Goal: Entertainment & Leisure: Consume media (video, audio)

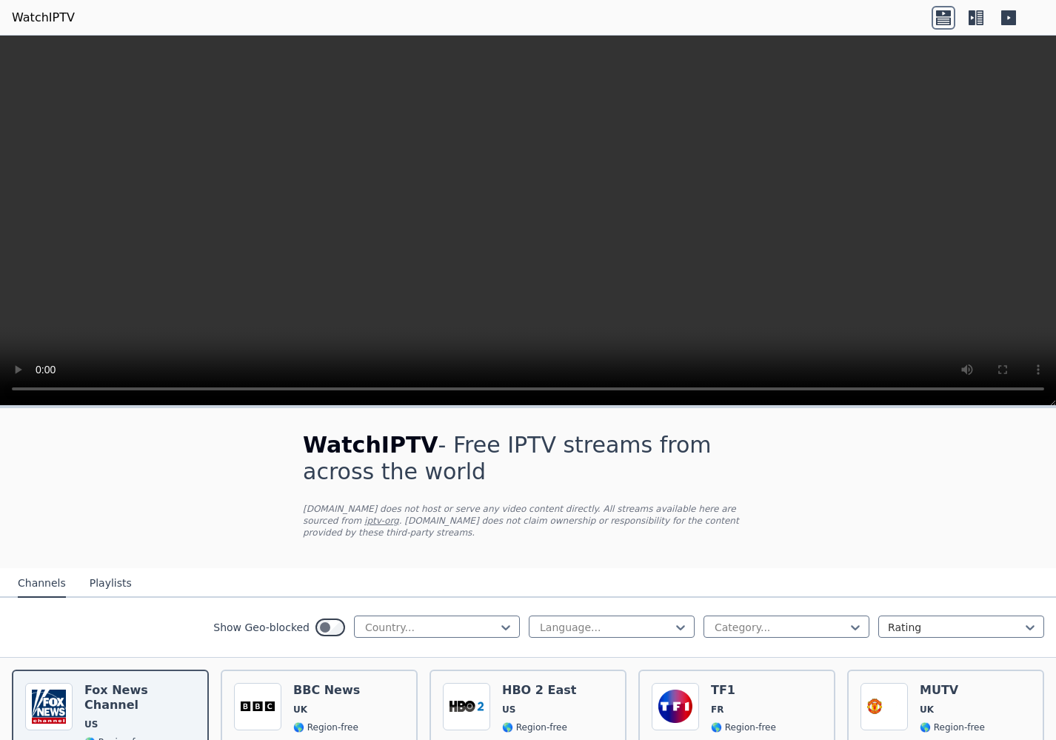
click at [525, 218] on video at bounding box center [528, 221] width 1056 height 370
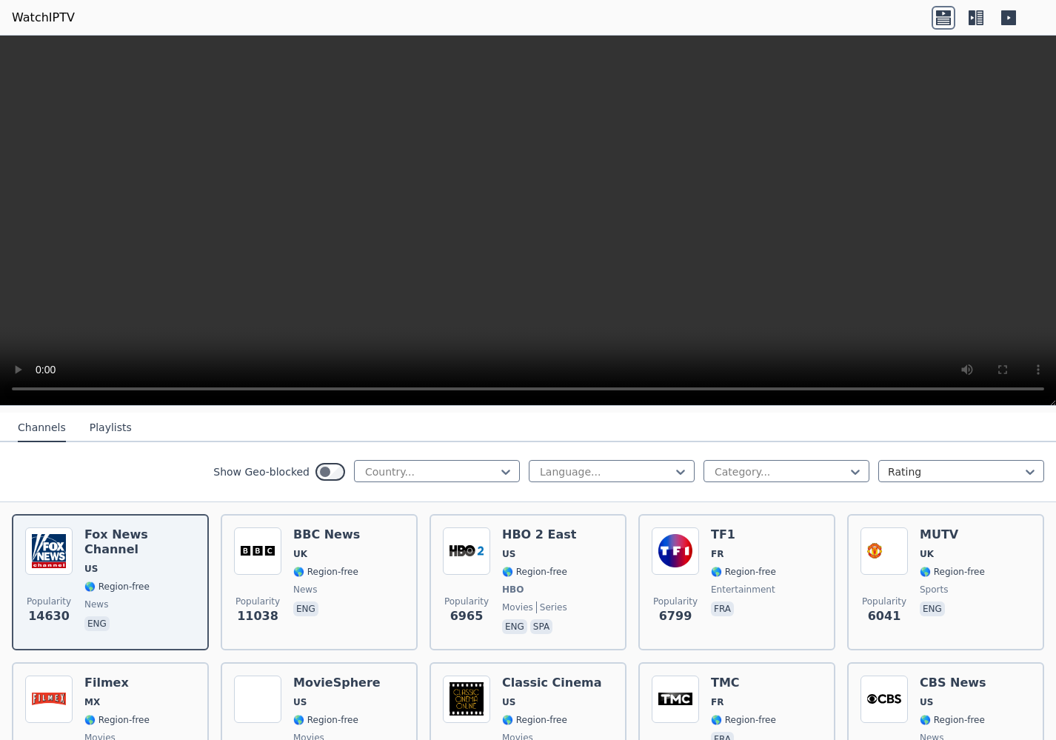
scroll to position [161, 0]
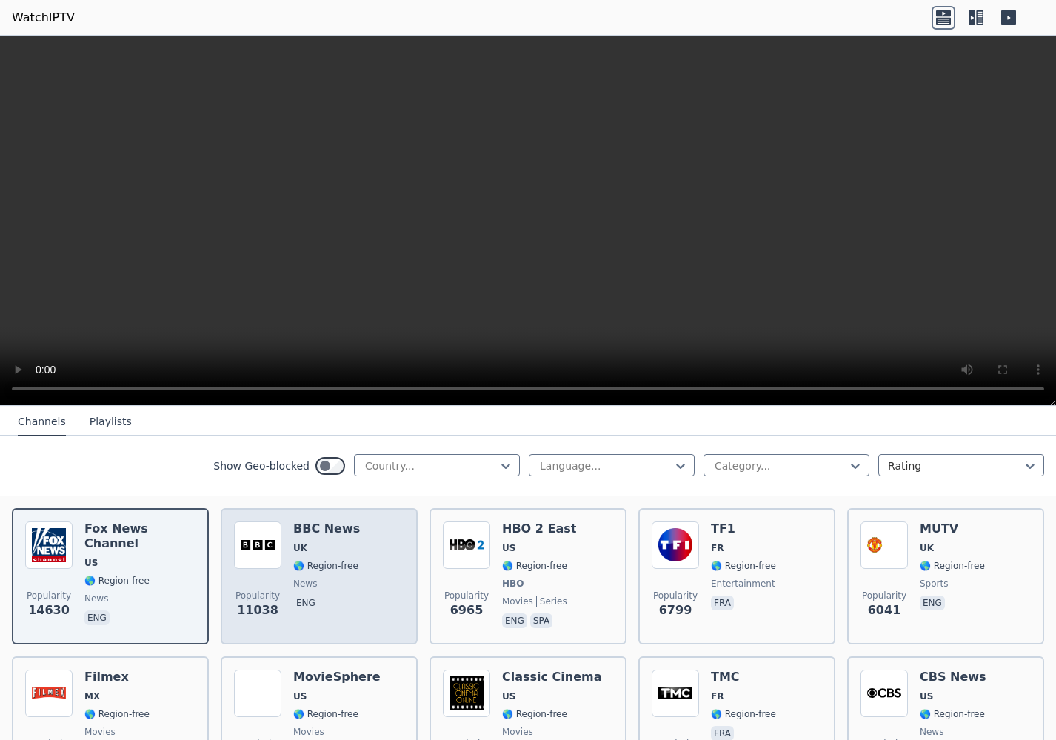
click at [275, 553] on img at bounding box center [257, 544] width 47 height 47
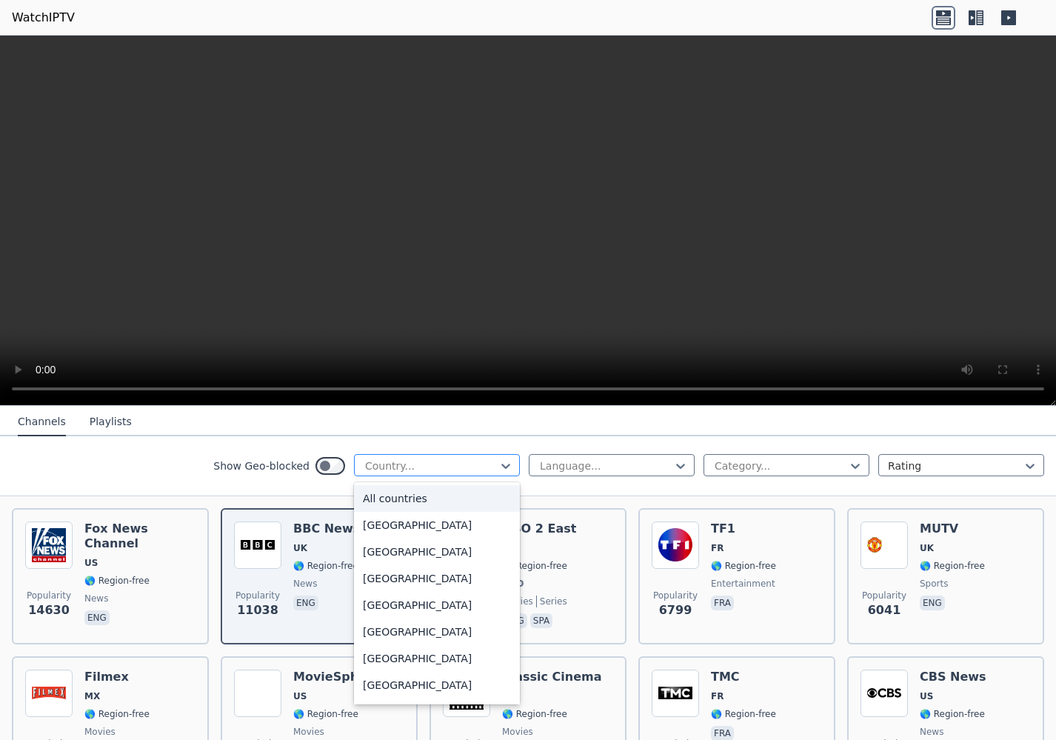
click at [432, 469] on div at bounding box center [431, 465] width 135 height 15
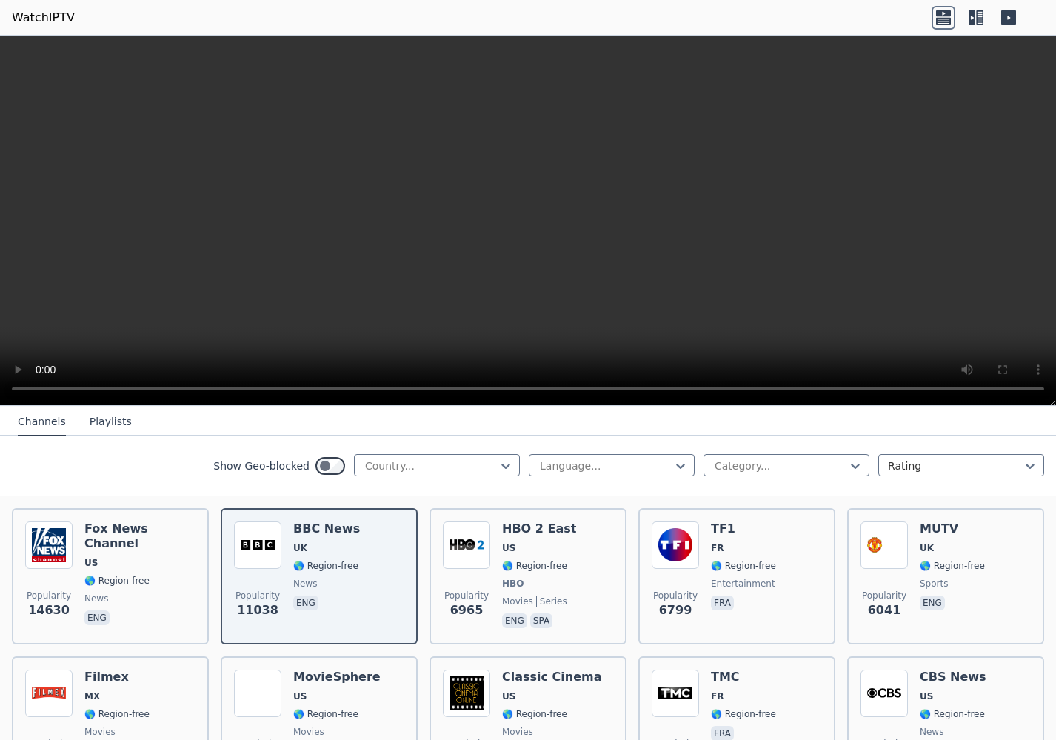
click at [190, 458] on div "Show Geo-blocked Country... Language... Category... Rating" at bounding box center [528, 466] width 1056 height 60
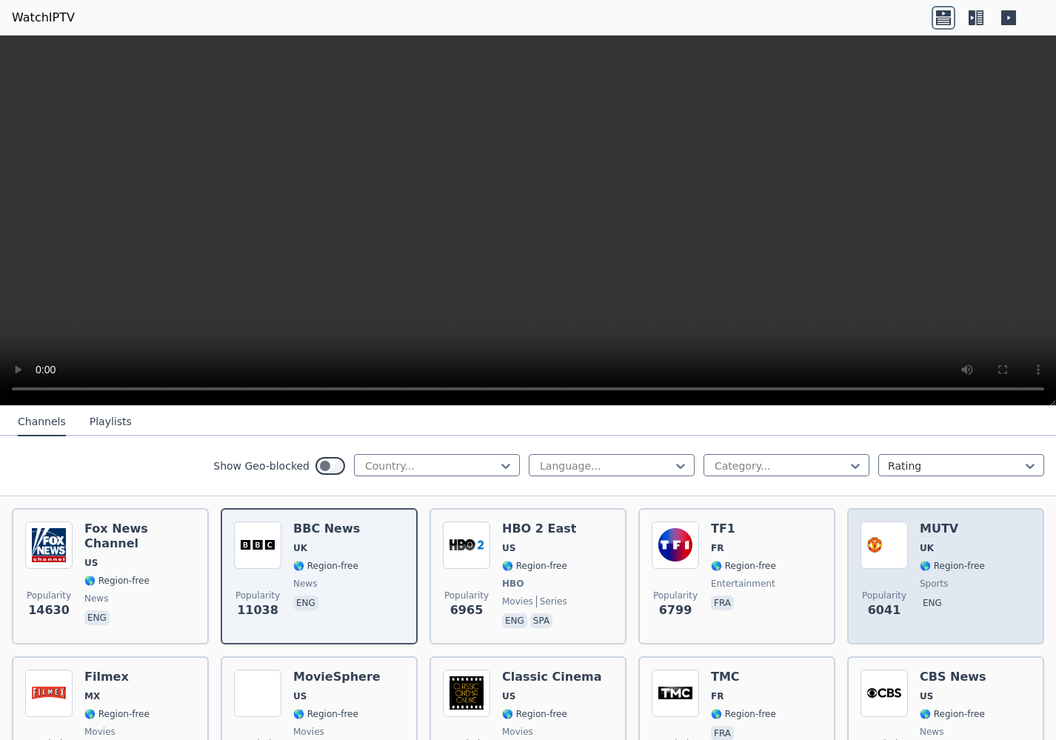
click at [929, 550] on span "UK" at bounding box center [927, 548] width 14 height 12
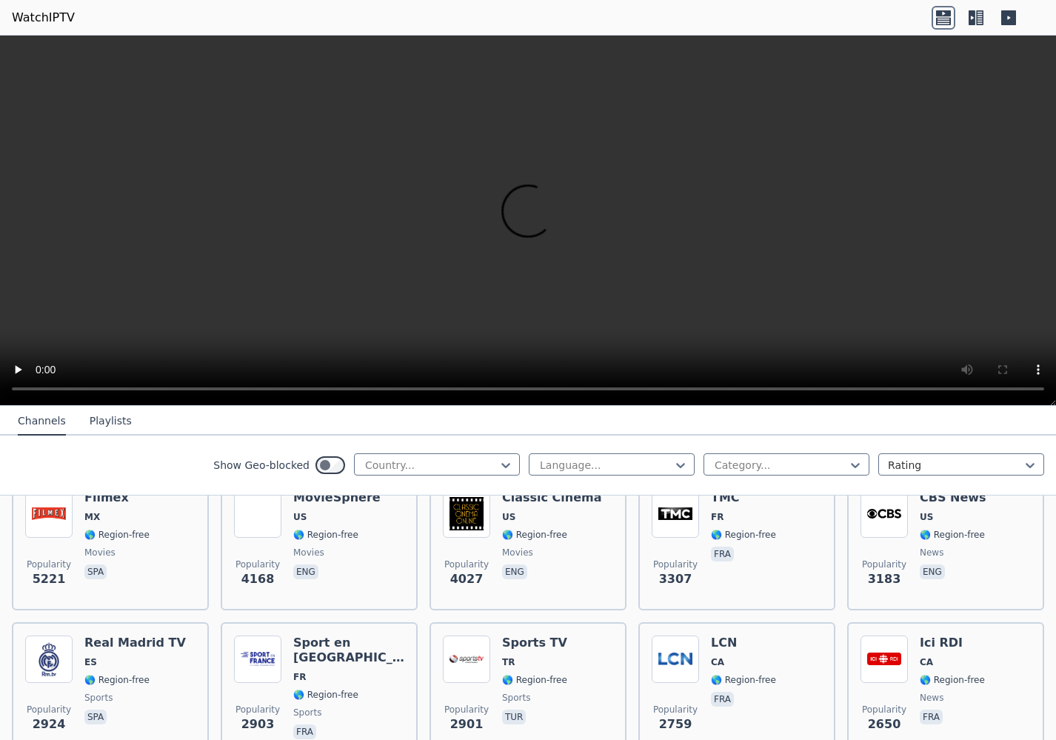
scroll to position [354, 0]
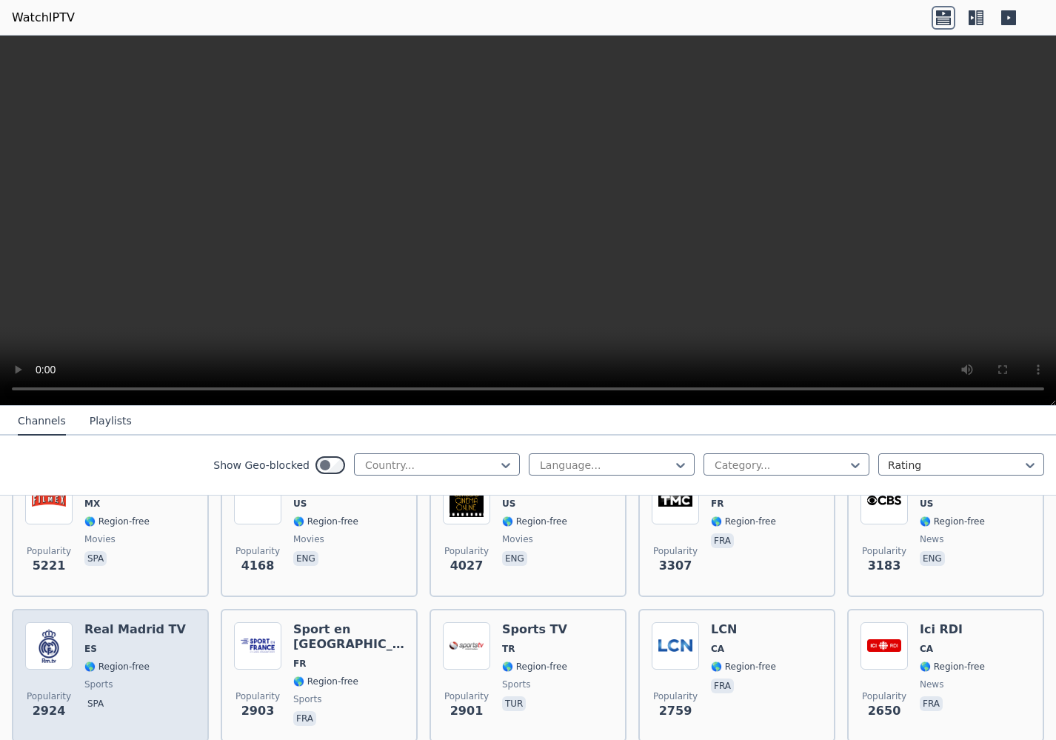
click at [98, 631] on h6 "Real Madrid TV" at bounding box center [134, 629] width 101 height 15
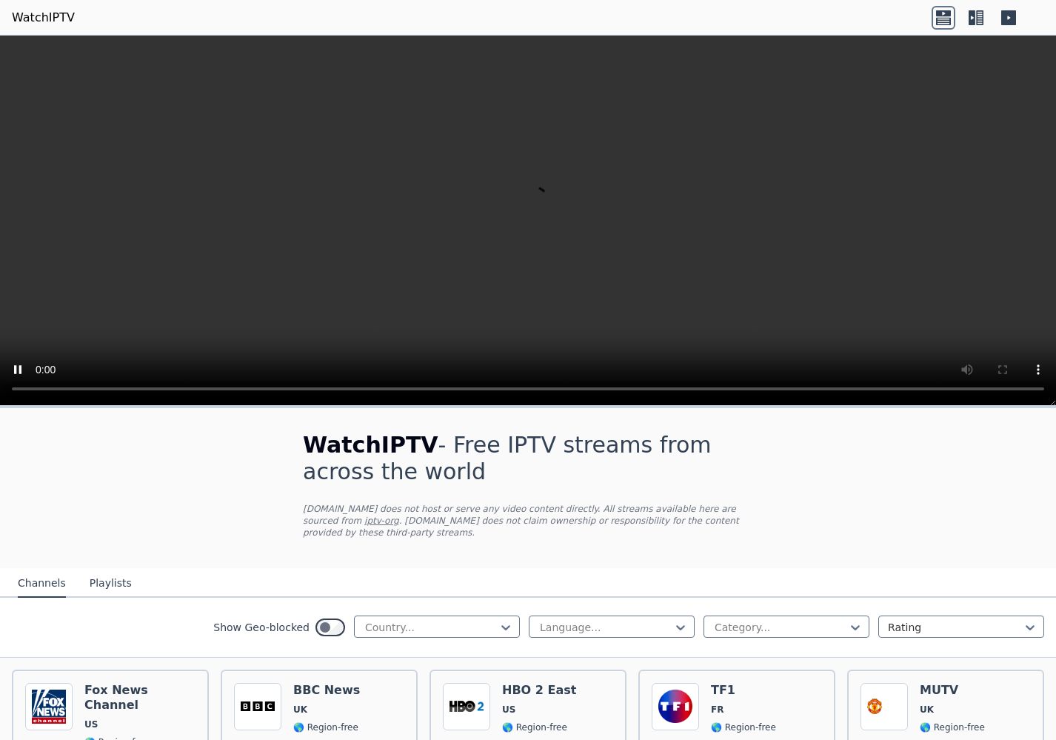
scroll to position [0, 0]
click at [364, 523] on link "iptv-org" at bounding box center [381, 520] width 35 height 10
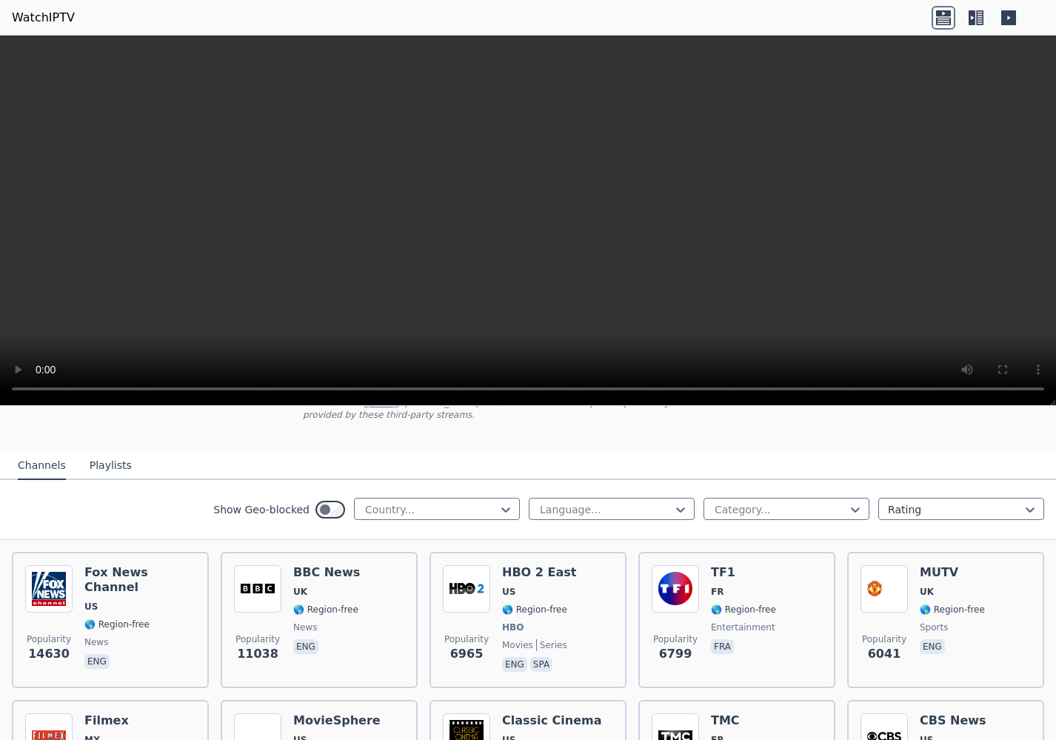
scroll to position [124, 0]
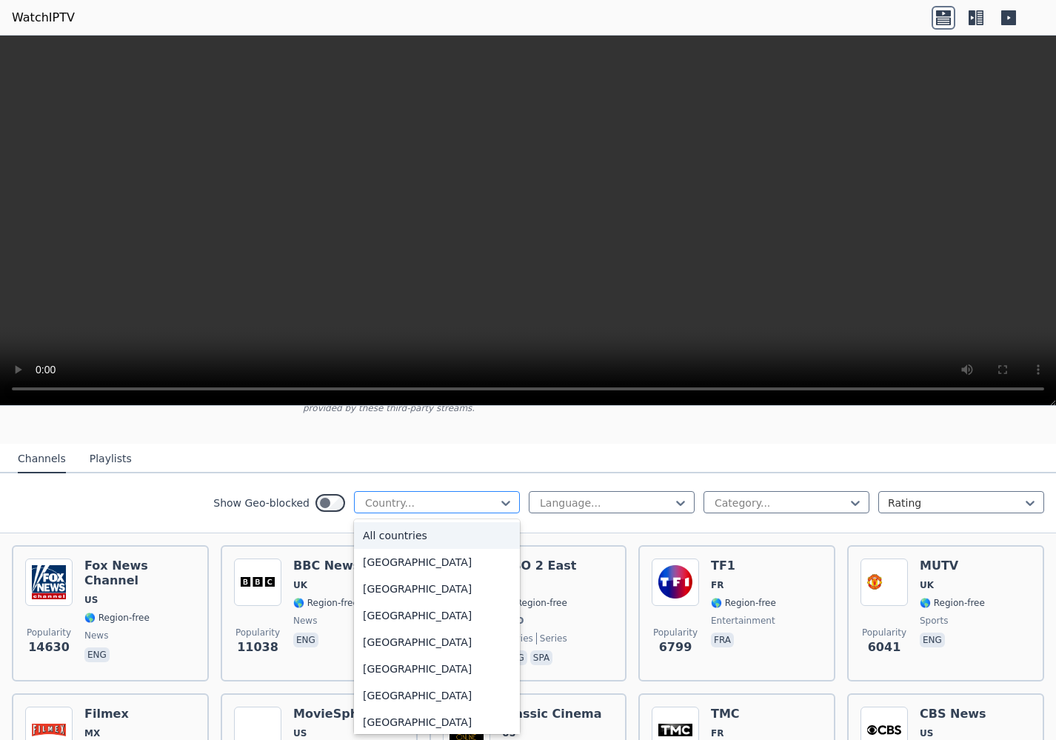
click at [419, 504] on div at bounding box center [431, 502] width 135 height 15
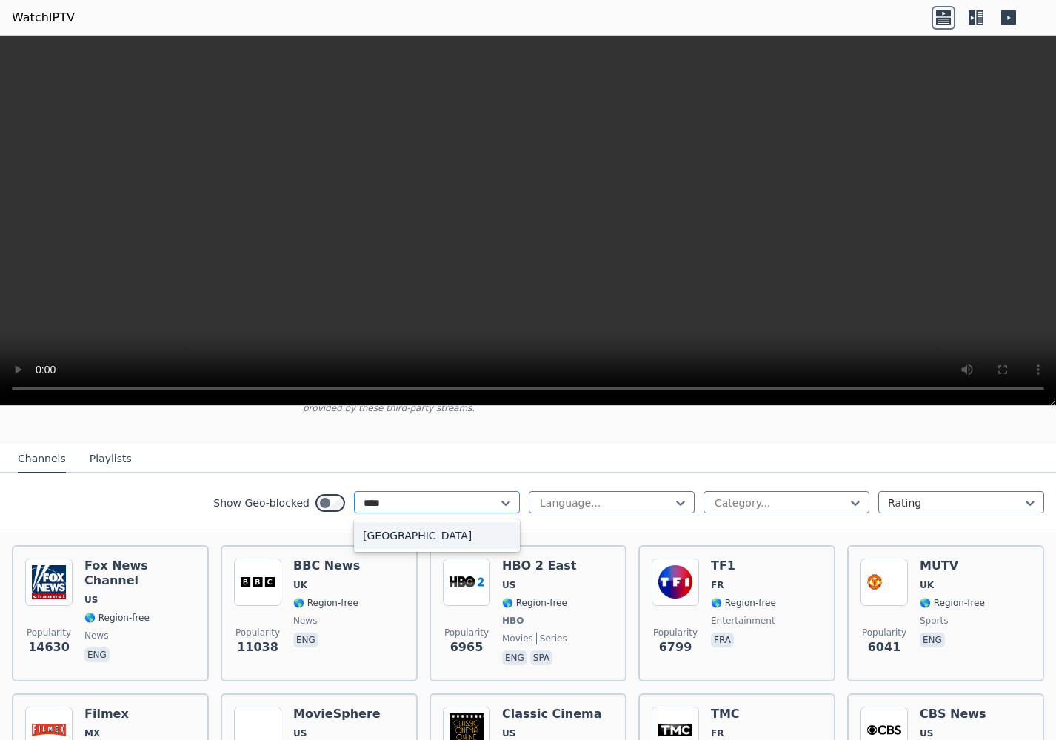
type input "*****"
click at [490, 538] on div "[GEOGRAPHIC_DATA]" at bounding box center [437, 535] width 166 height 27
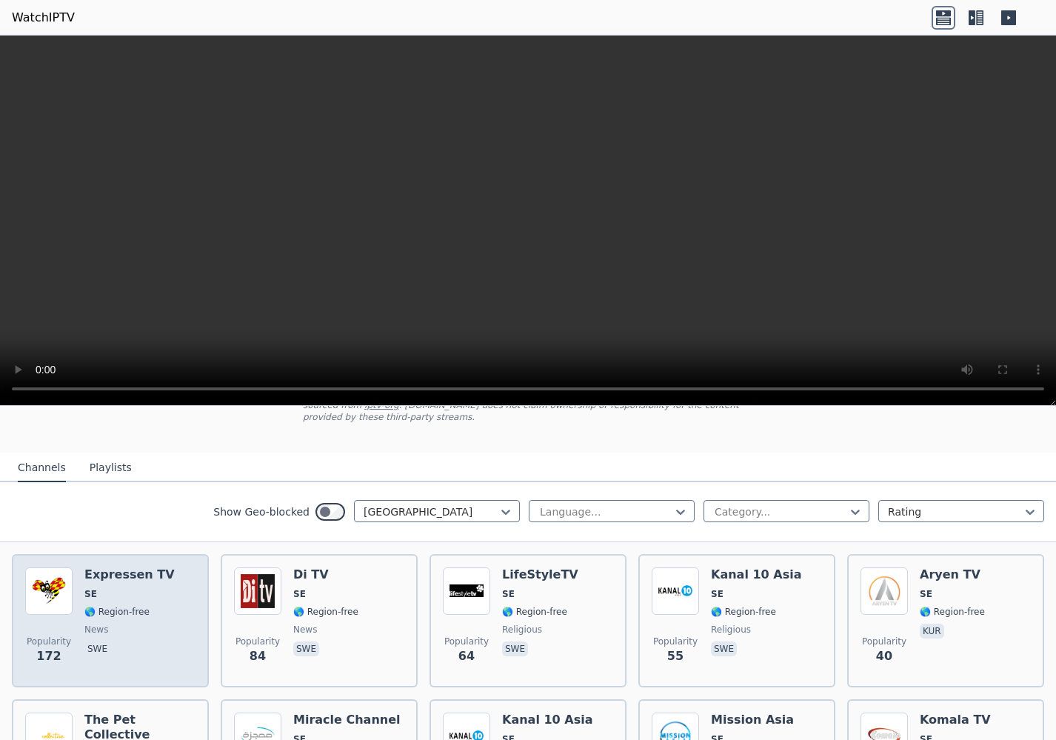
scroll to position [116, 0]
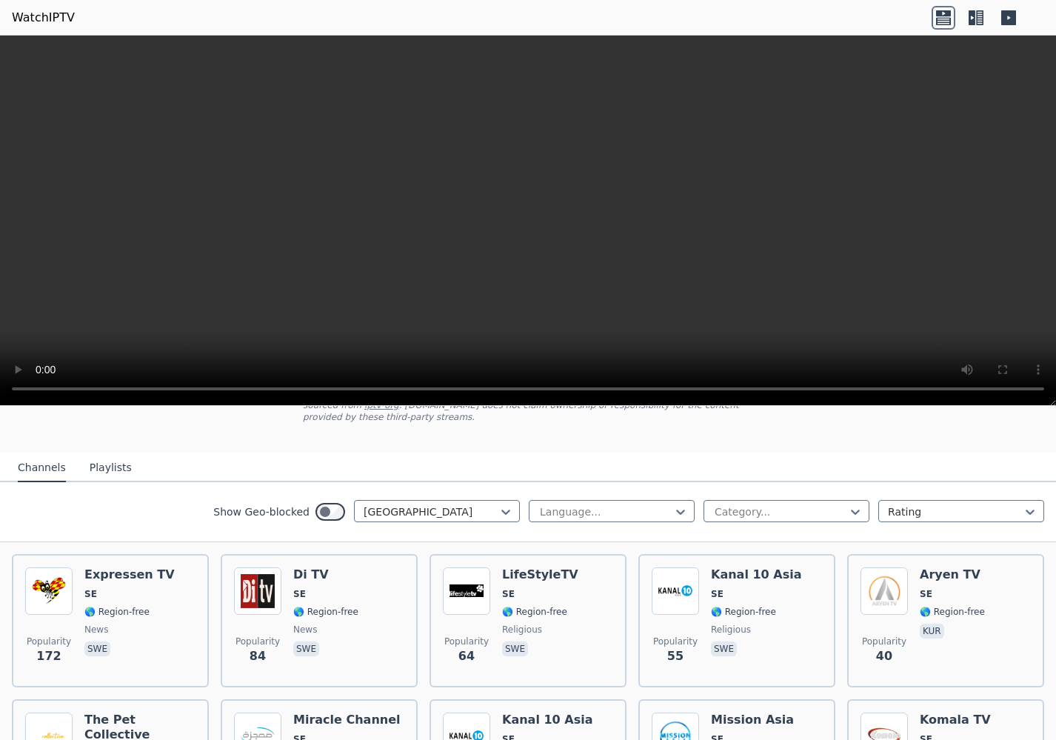
click at [161, 507] on div "Show Geo-blocked Sweden Language... Category... Rating" at bounding box center [528, 512] width 1056 height 60
click at [436, 508] on div at bounding box center [431, 511] width 135 height 15
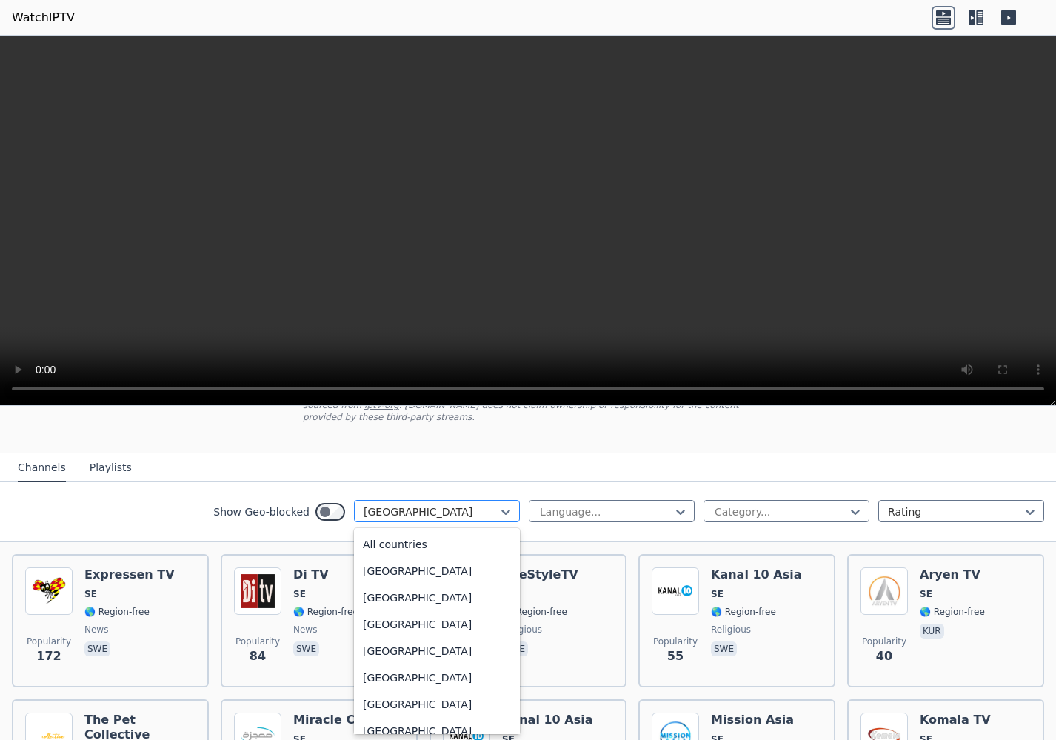
scroll to position [4603, 0]
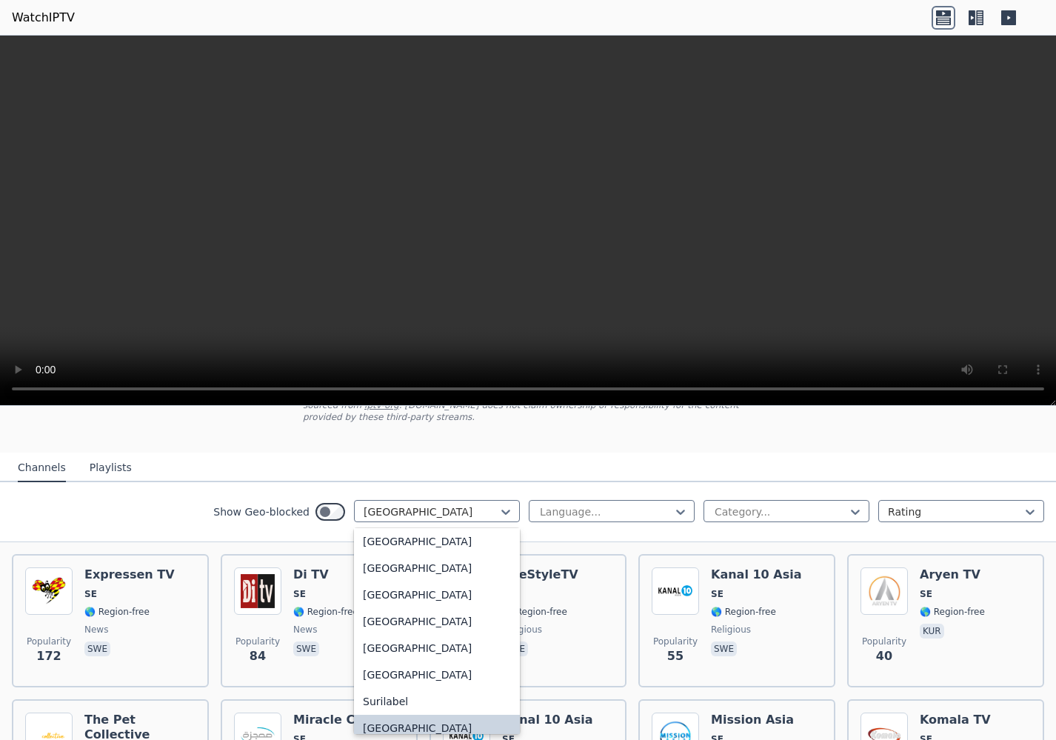
click at [394, 722] on div "[GEOGRAPHIC_DATA]" at bounding box center [437, 728] width 166 height 27
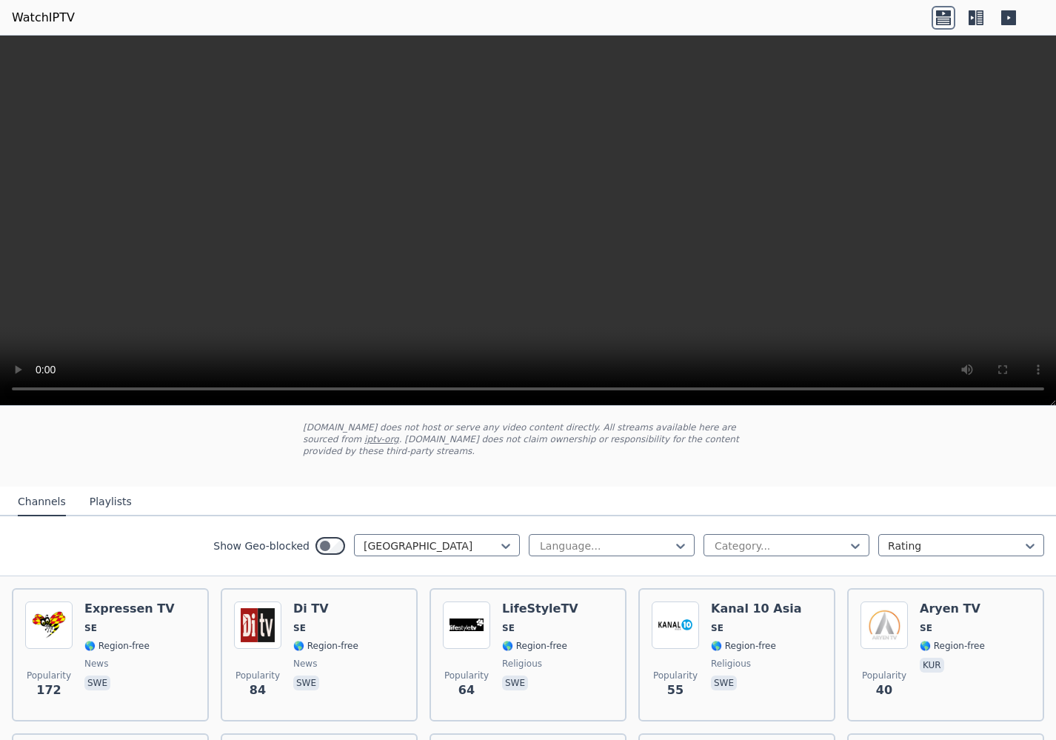
scroll to position [46, 0]
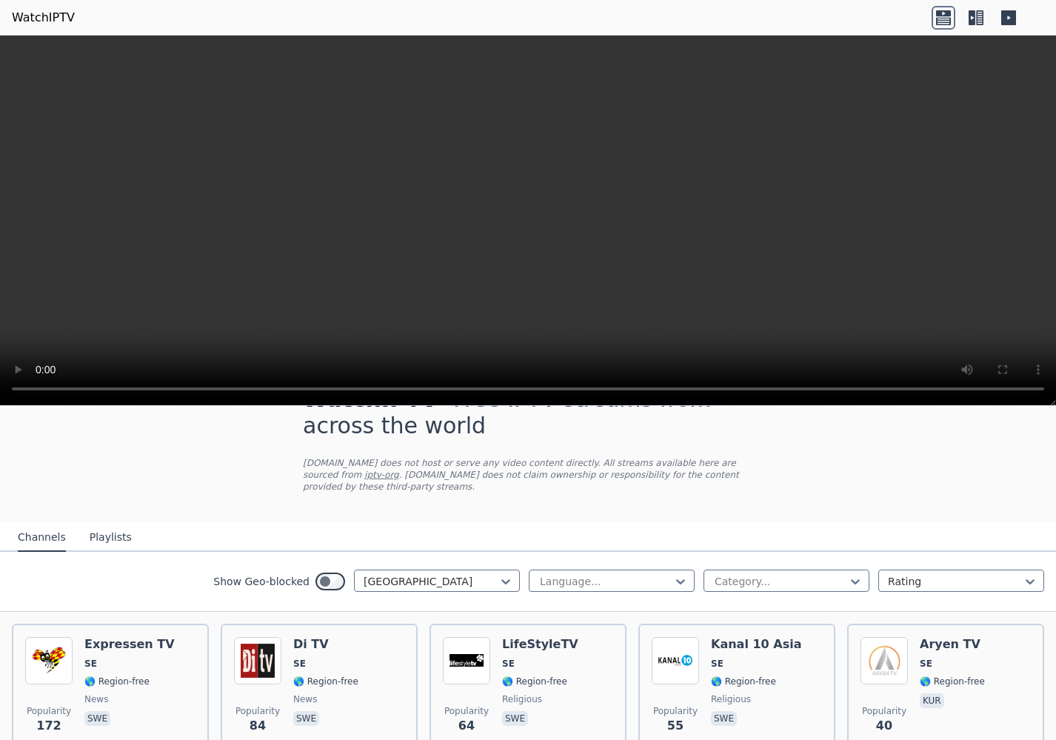
click at [93, 538] on button "Playlists" at bounding box center [111, 538] width 42 height 28
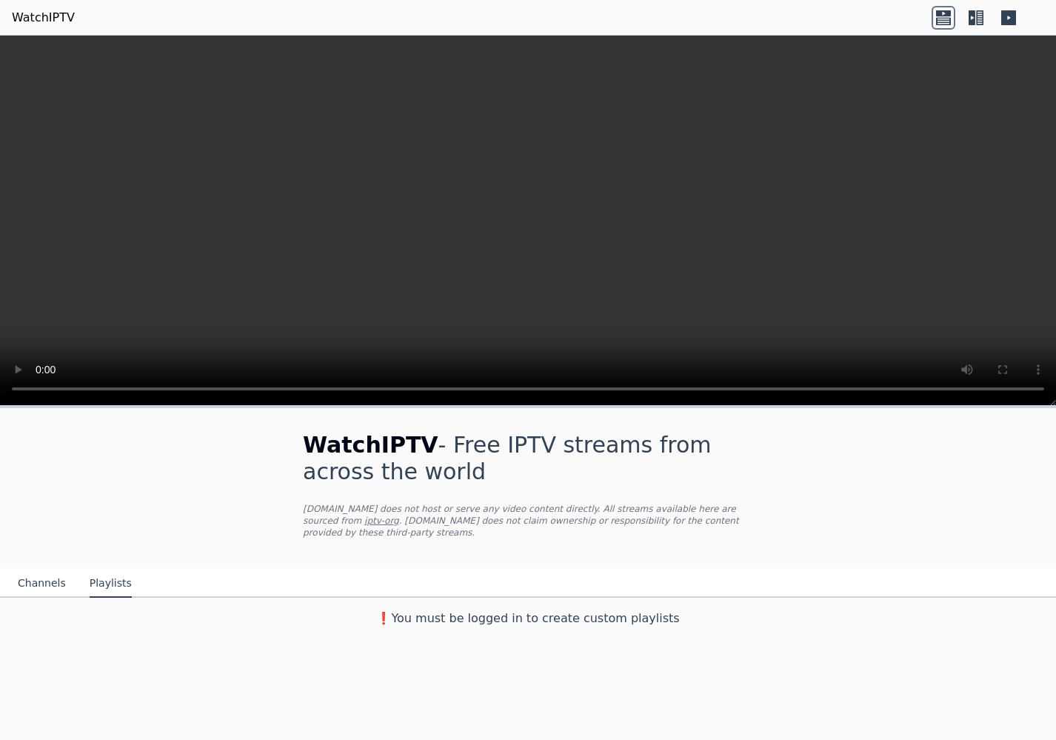
click at [27, 580] on button "Channels" at bounding box center [42, 583] width 48 height 28
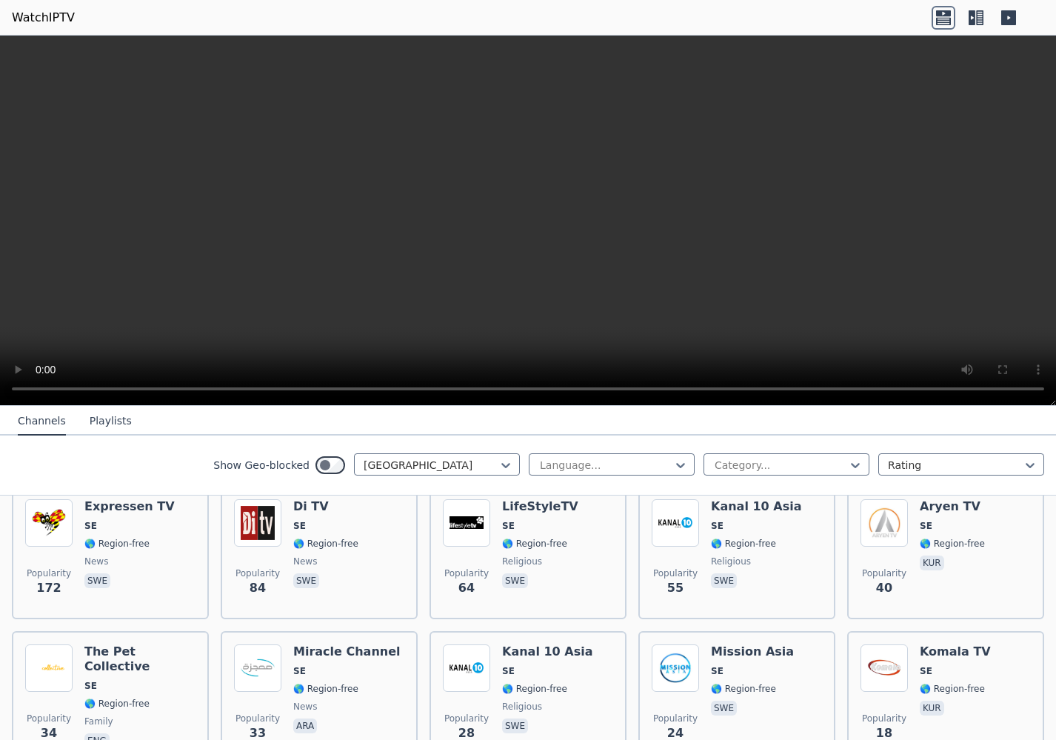
scroll to position [184, 0]
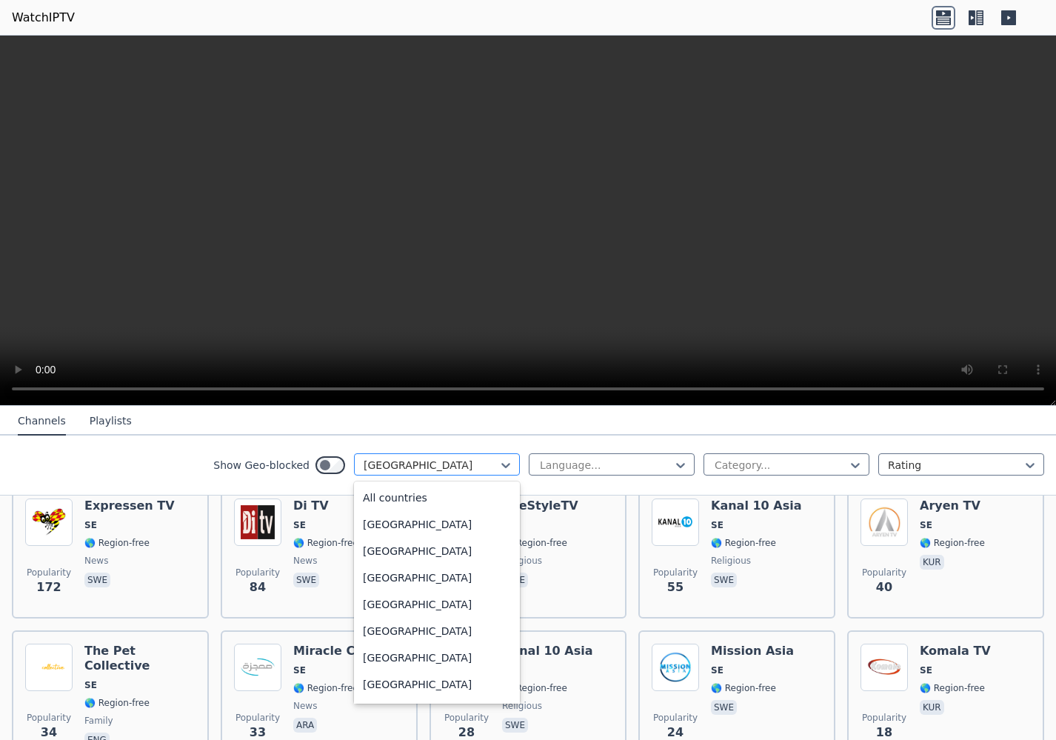
click at [441, 465] on div at bounding box center [431, 465] width 135 height 15
click at [435, 495] on div "All countries" at bounding box center [437, 497] width 166 height 27
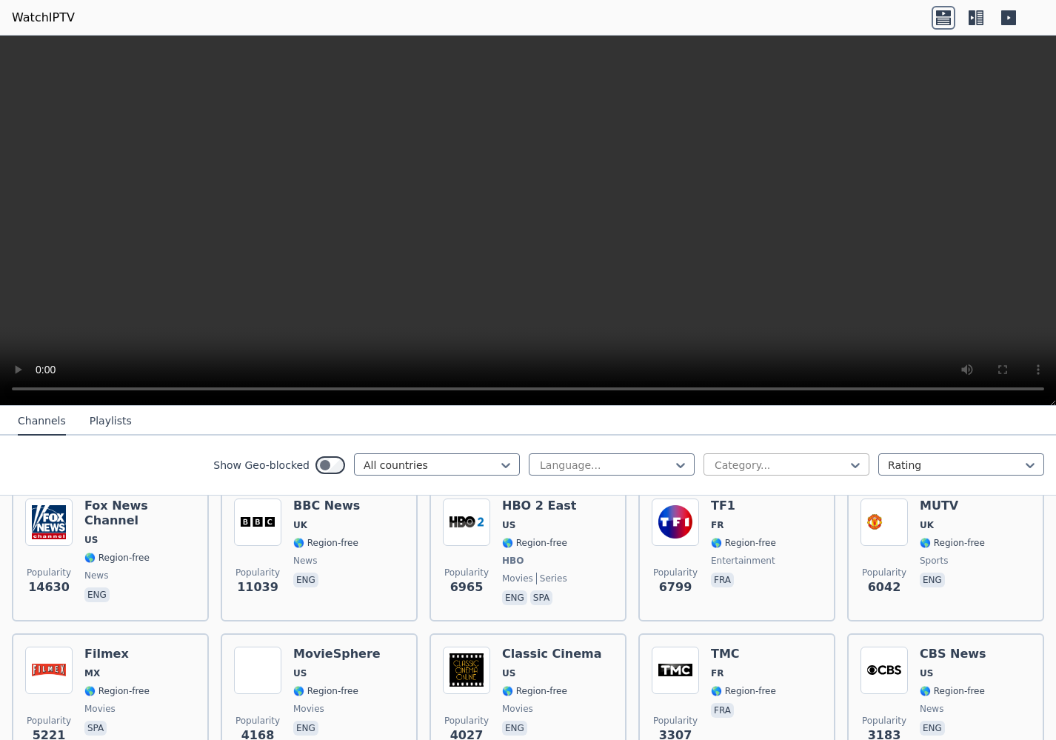
click at [771, 464] on div at bounding box center [780, 465] width 135 height 15
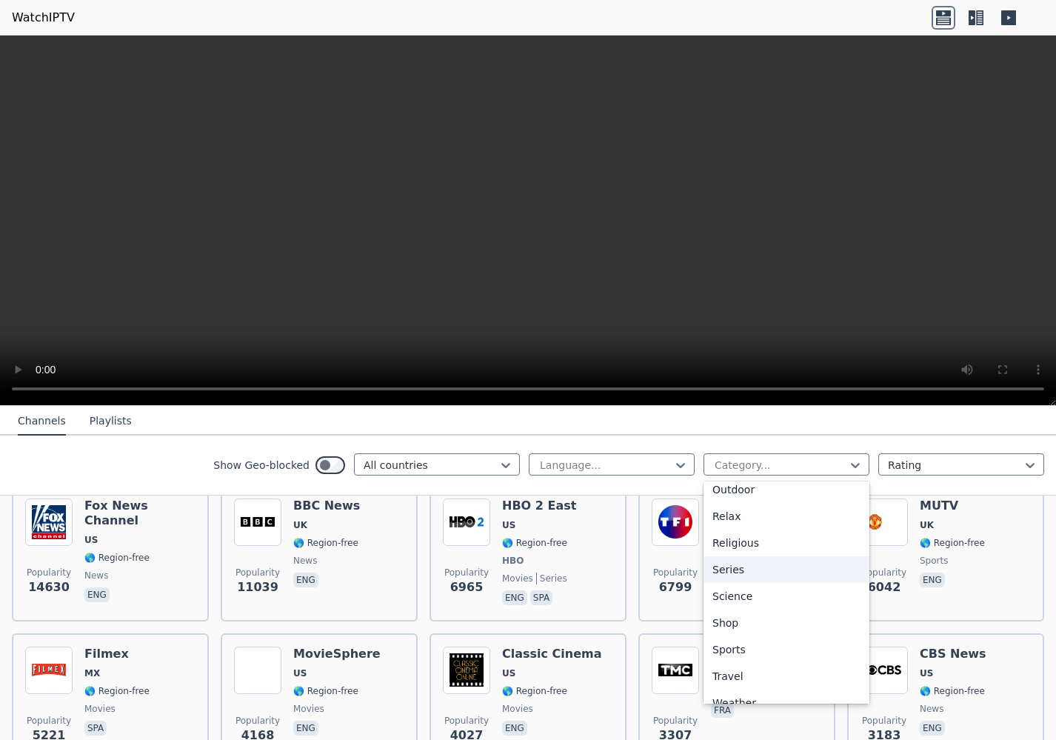
scroll to position [504, 0]
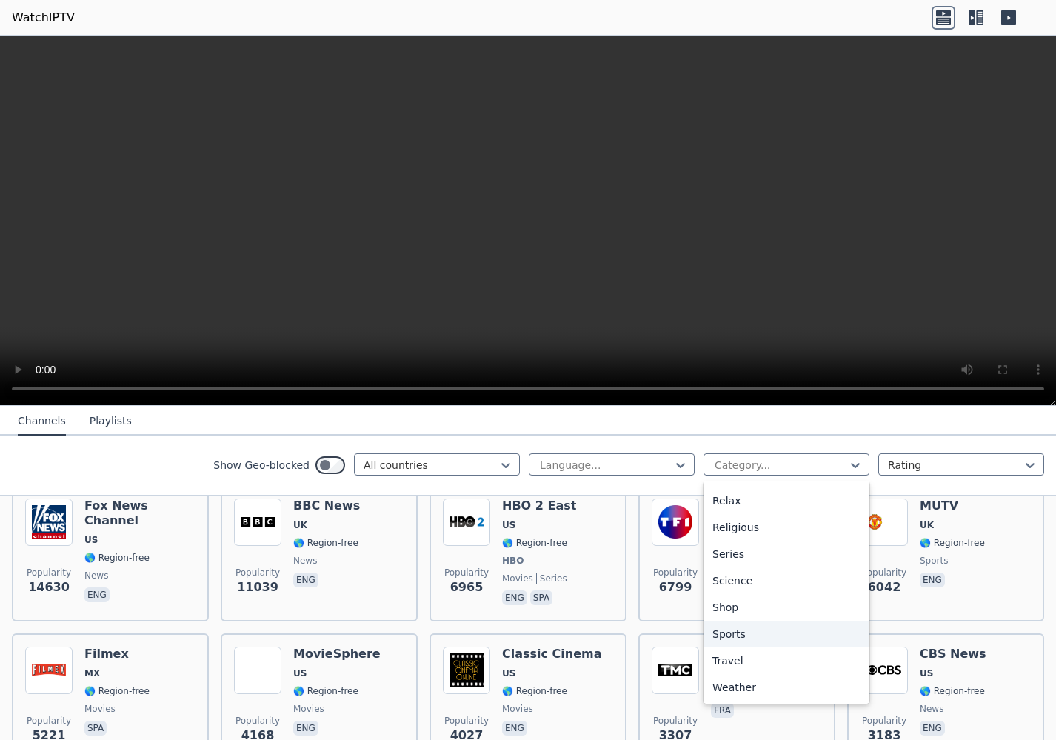
click at [746, 635] on div "Sports" at bounding box center [786, 634] width 166 height 27
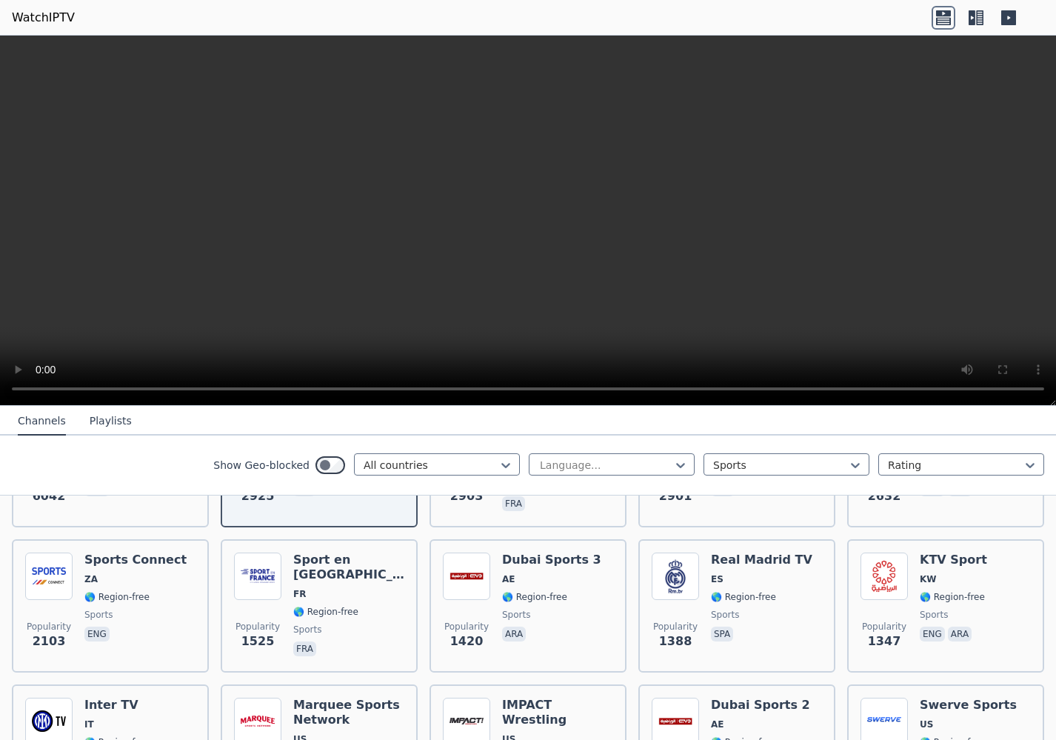
scroll to position [229, 0]
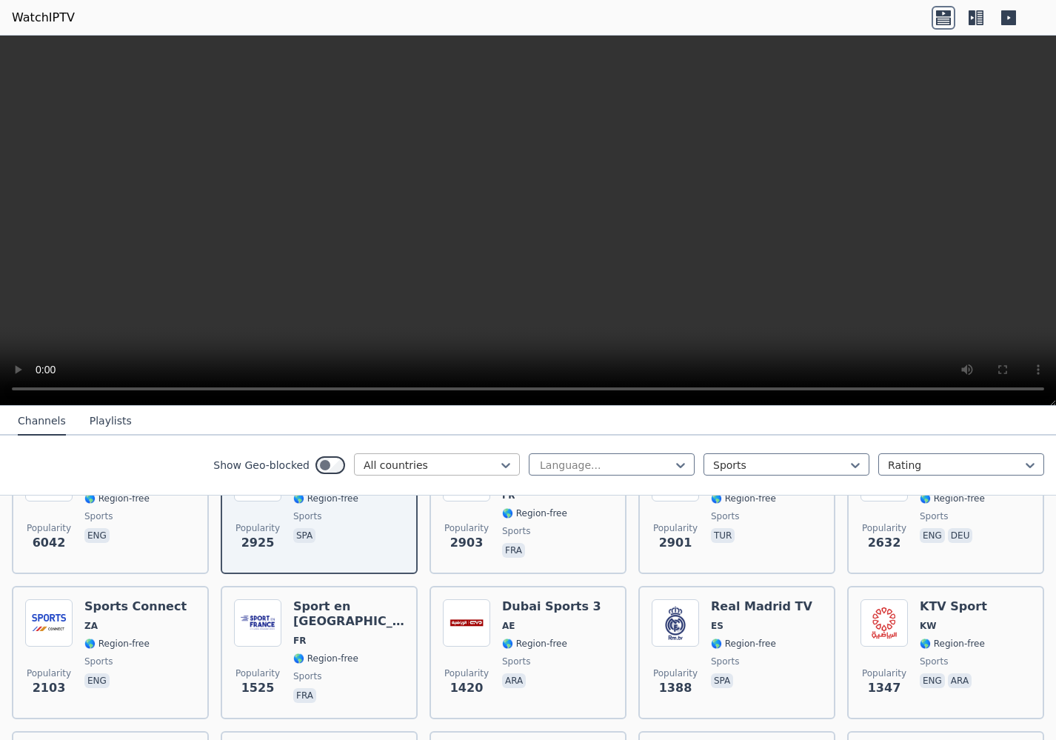
click at [460, 466] on div at bounding box center [431, 465] width 135 height 15
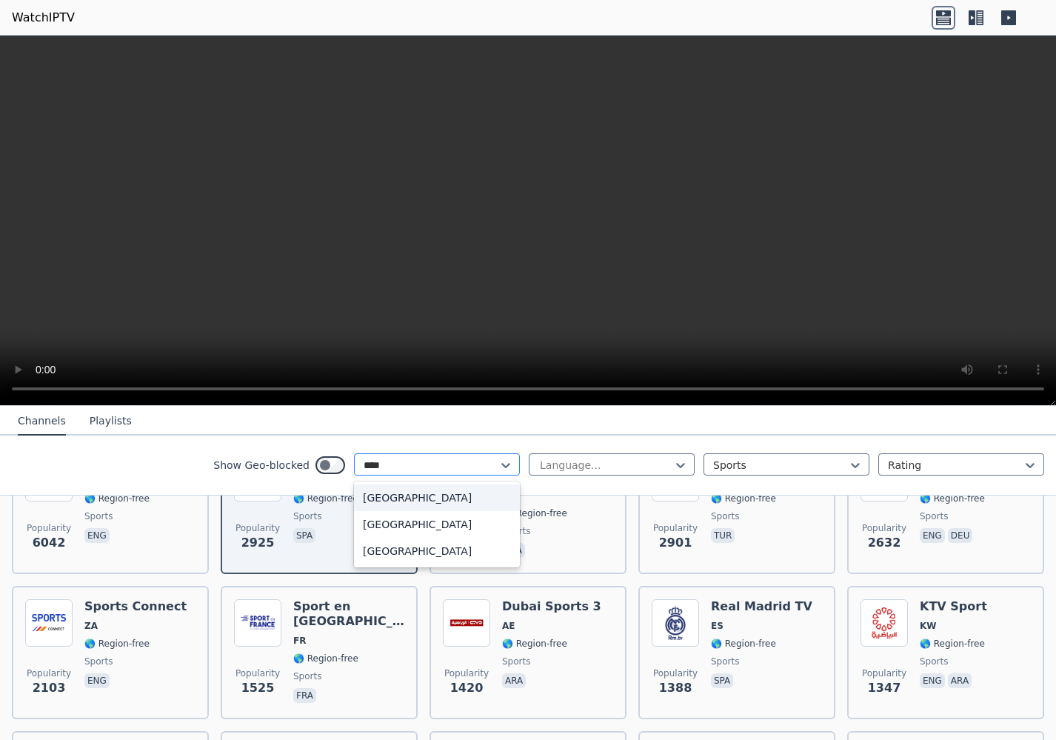
type input "*****"
click at [412, 546] on div "[GEOGRAPHIC_DATA]" at bounding box center [437, 551] width 166 height 27
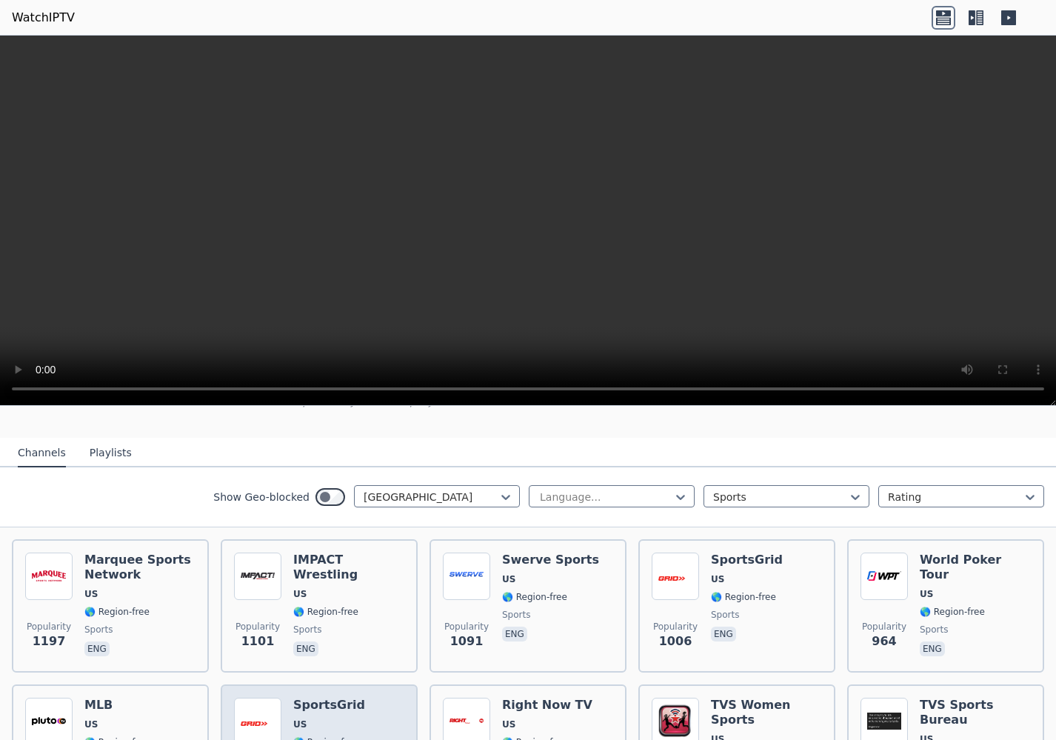
scroll to position [133, 0]
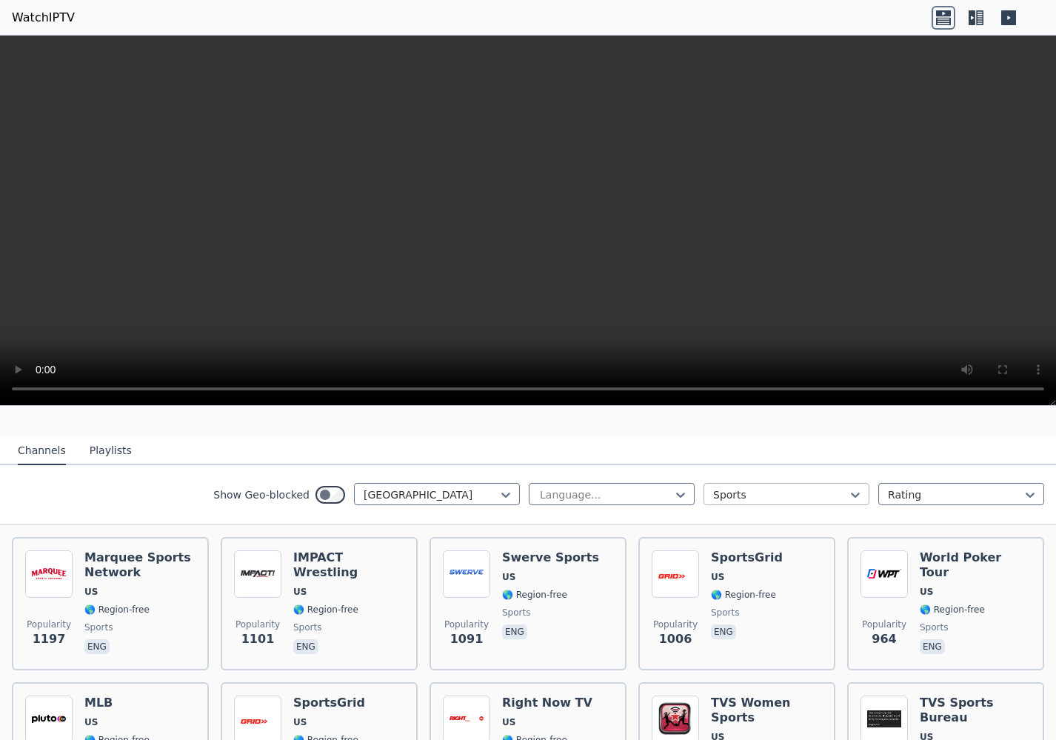
click at [787, 492] on div at bounding box center [780, 494] width 135 height 15
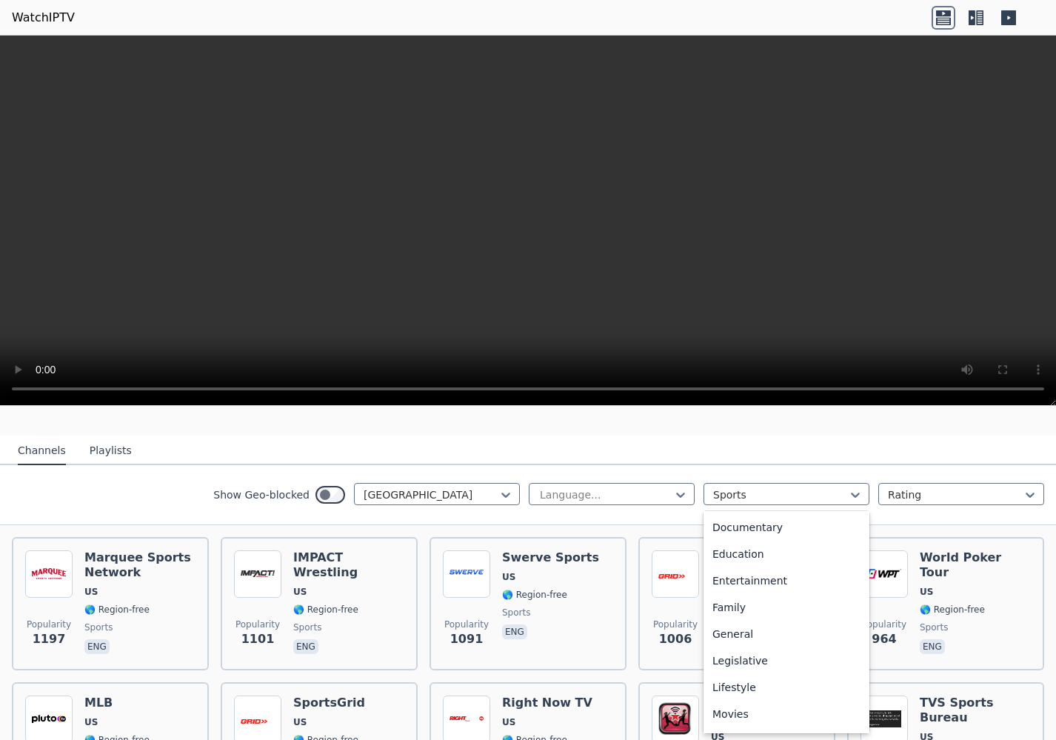
scroll to position [0, 0]
click at [779, 525] on div "All categories" at bounding box center [786, 527] width 166 height 27
